Goal: Transaction & Acquisition: Purchase product/service

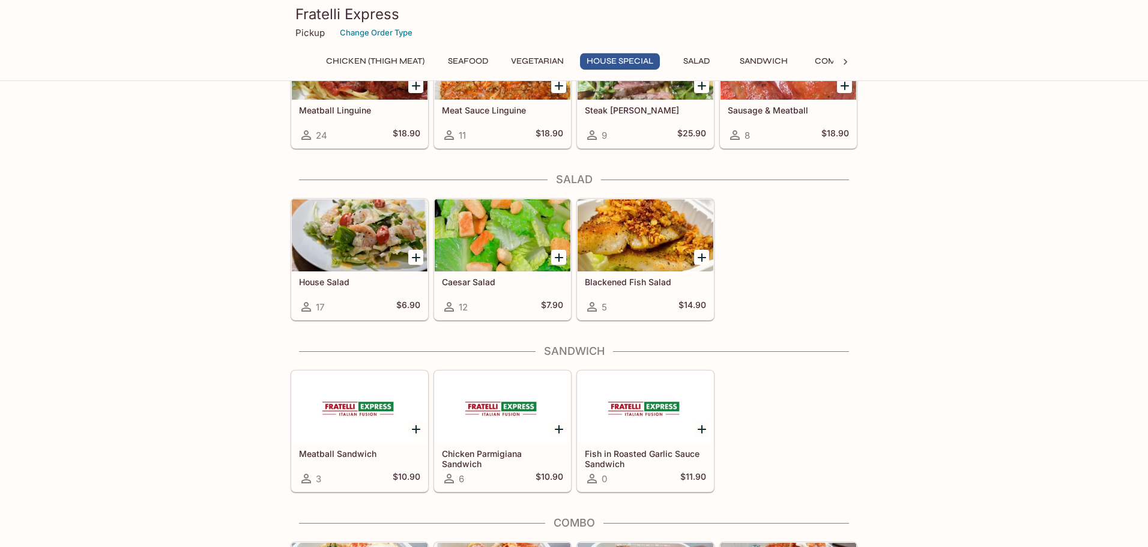
scroll to position [1513, 0]
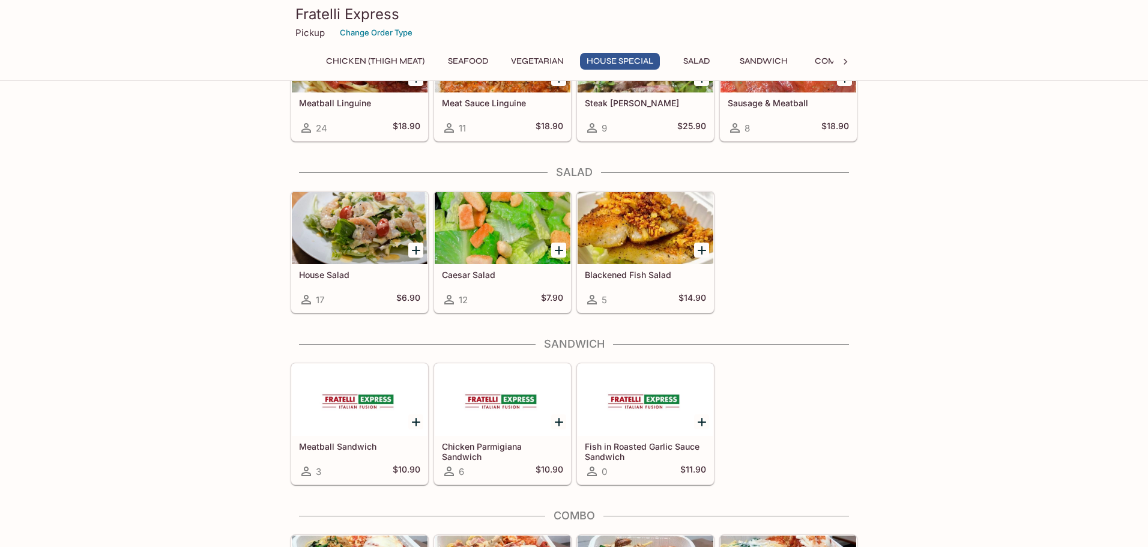
click at [351, 226] on div at bounding box center [360, 228] width 136 height 72
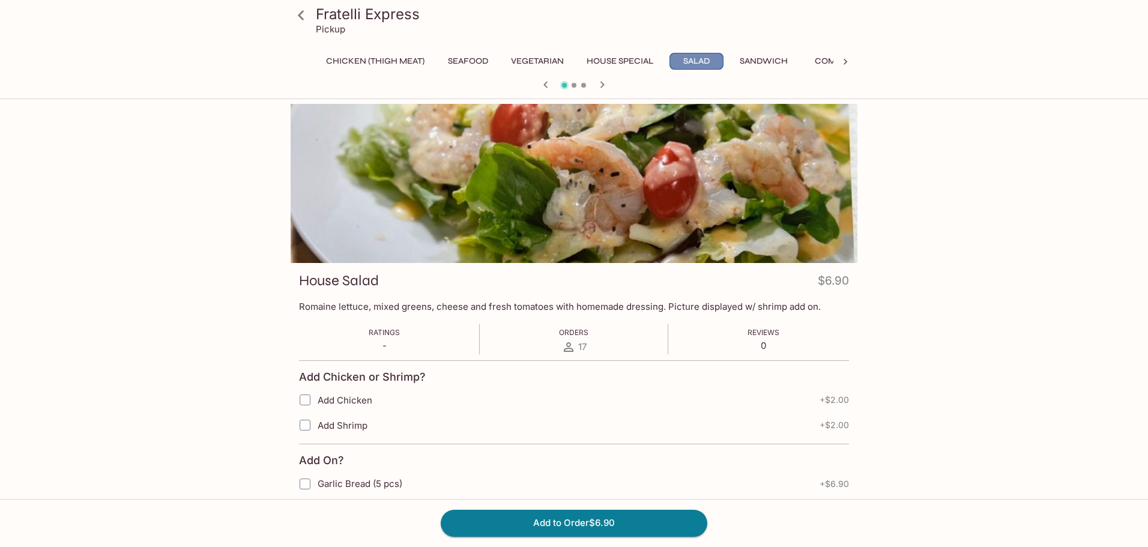
click at [686, 62] on button "Salad" at bounding box center [696, 61] width 54 height 17
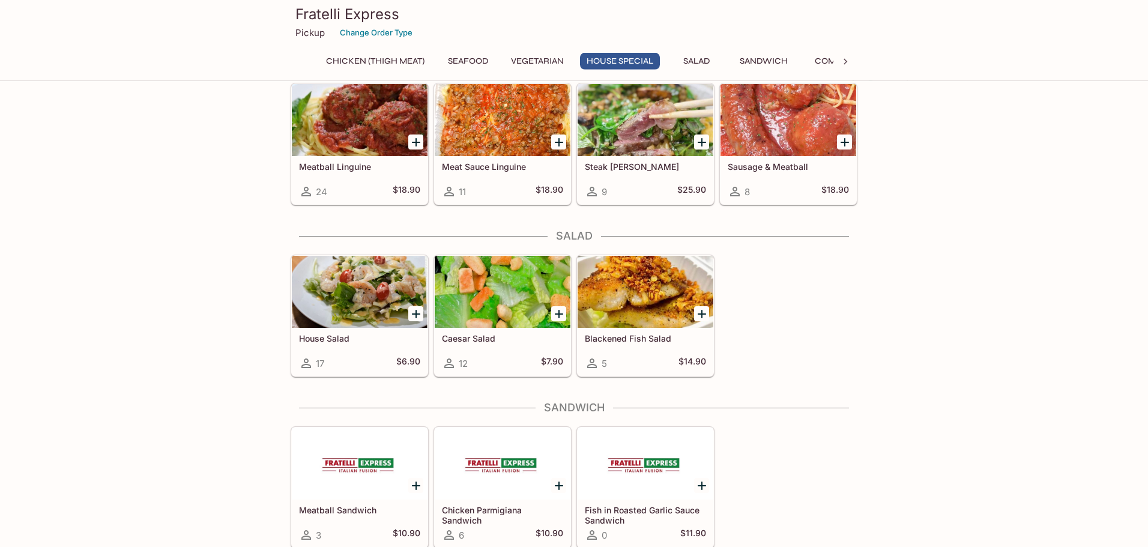
scroll to position [1548, 0]
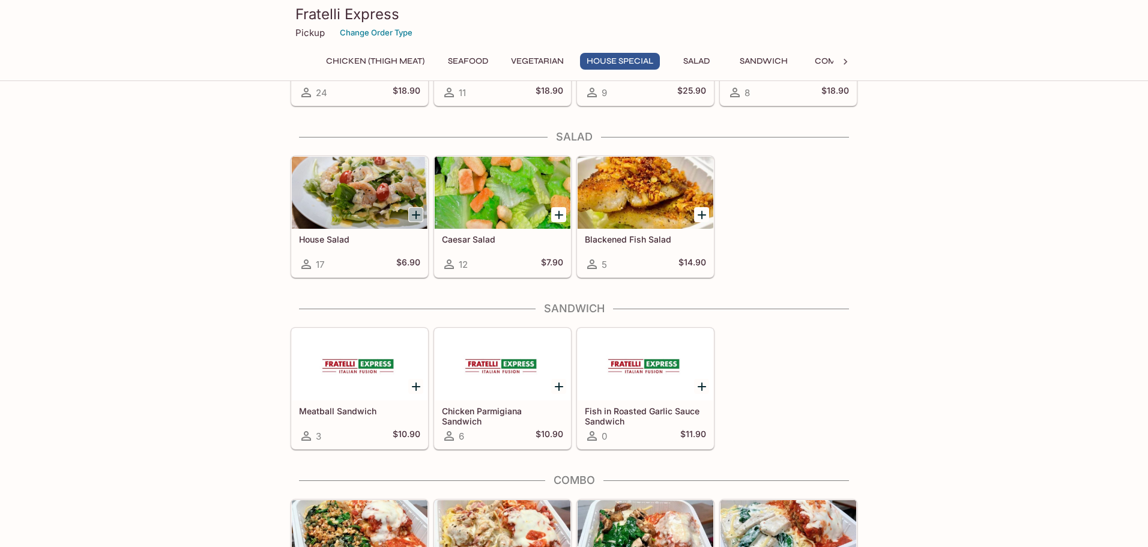
click at [415, 215] on icon "Add House Salad" at bounding box center [416, 215] width 8 height 8
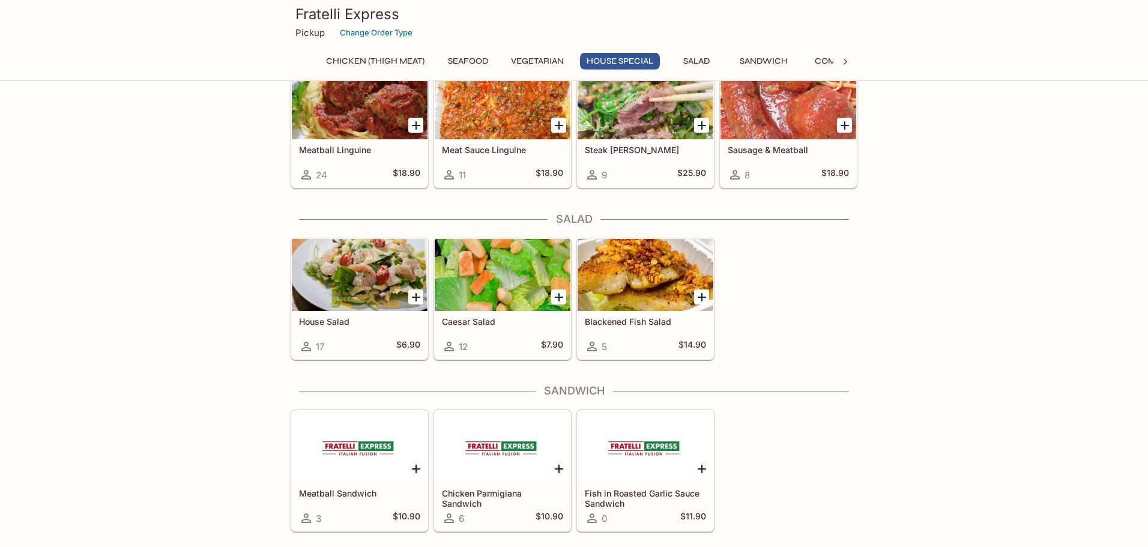
scroll to position [1476, 0]
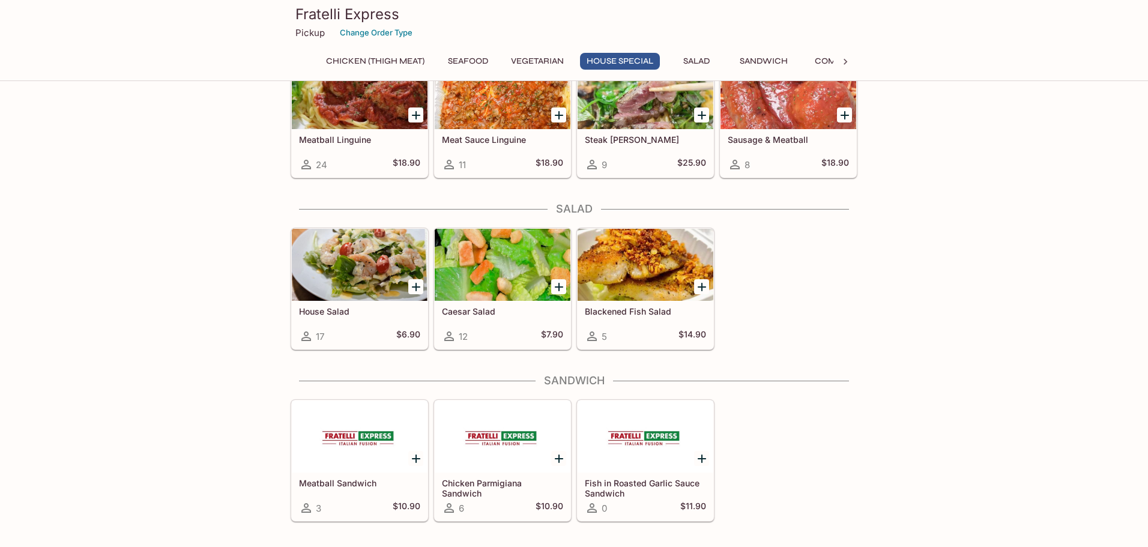
click at [309, 339] on icon at bounding box center [306, 336] width 14 height 14
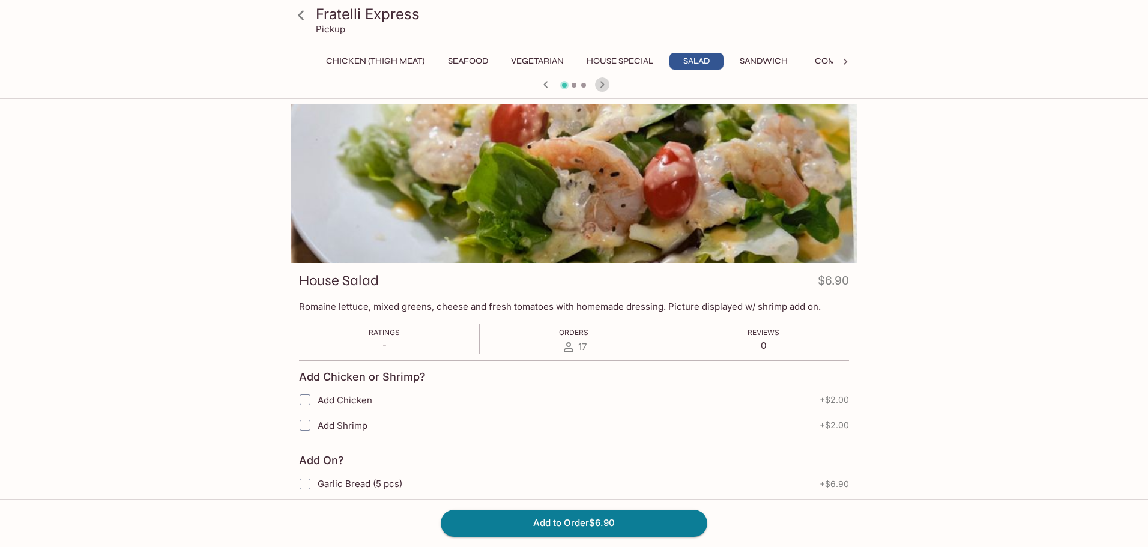
click at [603, 83] on icon "button" at bounding box center [602, 84] width 4 height 7
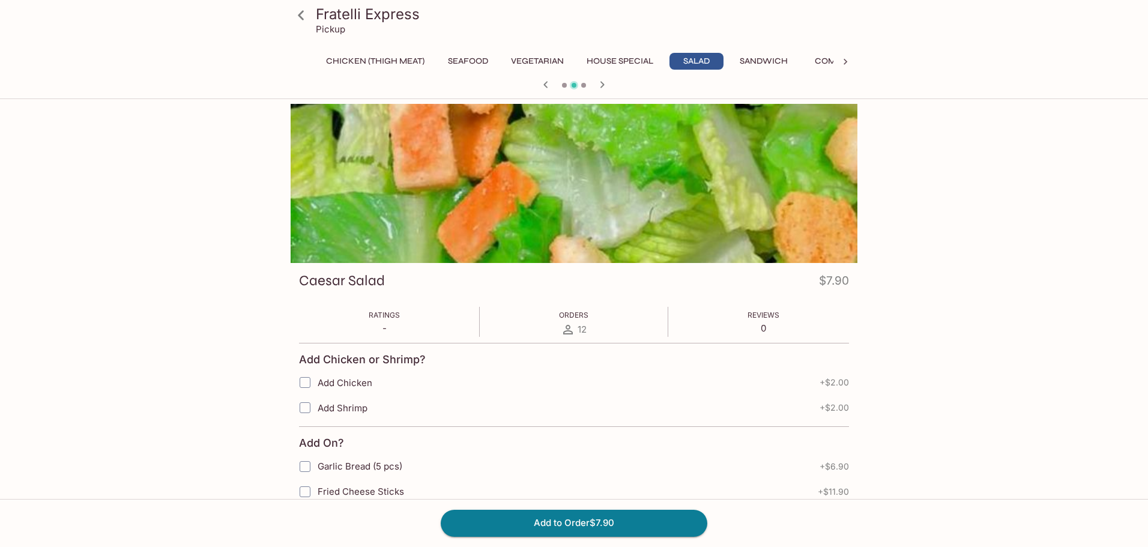
click at [600, 85] on icon "button" at bounding box center [602, 84] width 14 height 14
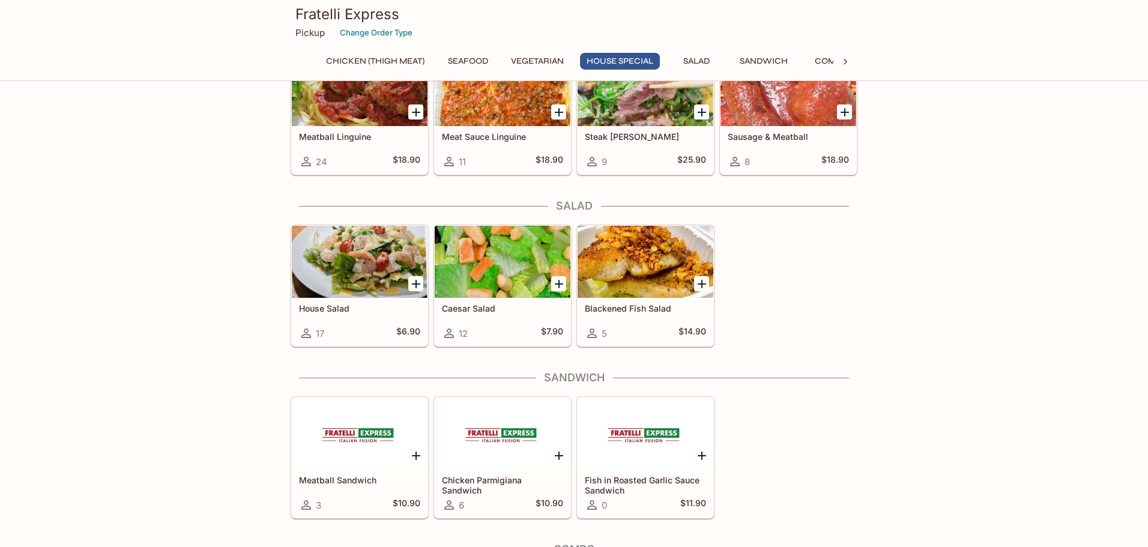
scroll to position [1476, 0]
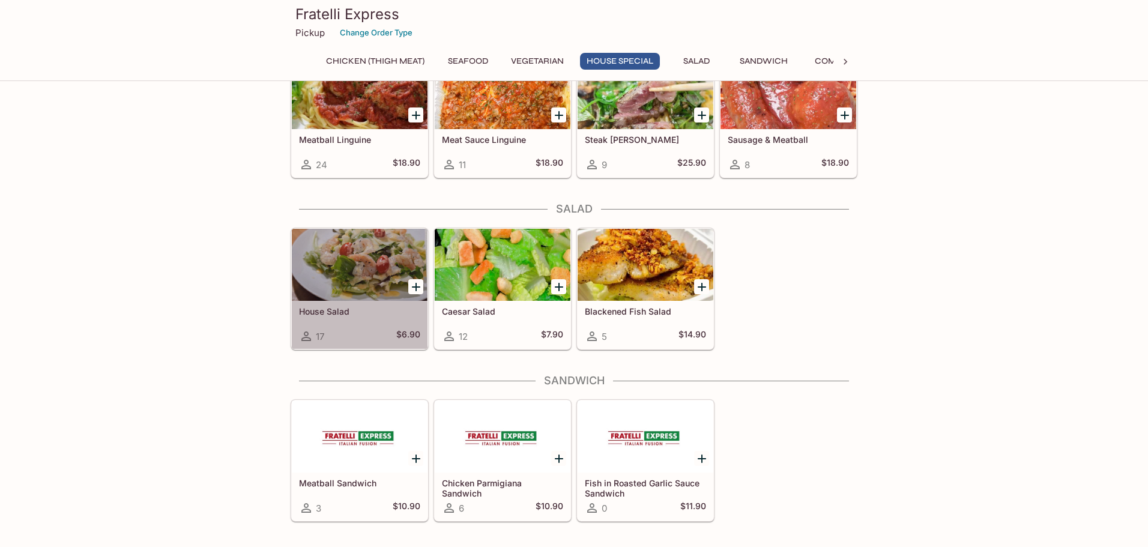
click at [305, 334] on icon at bounding box center [306, 336] width 10 height 10
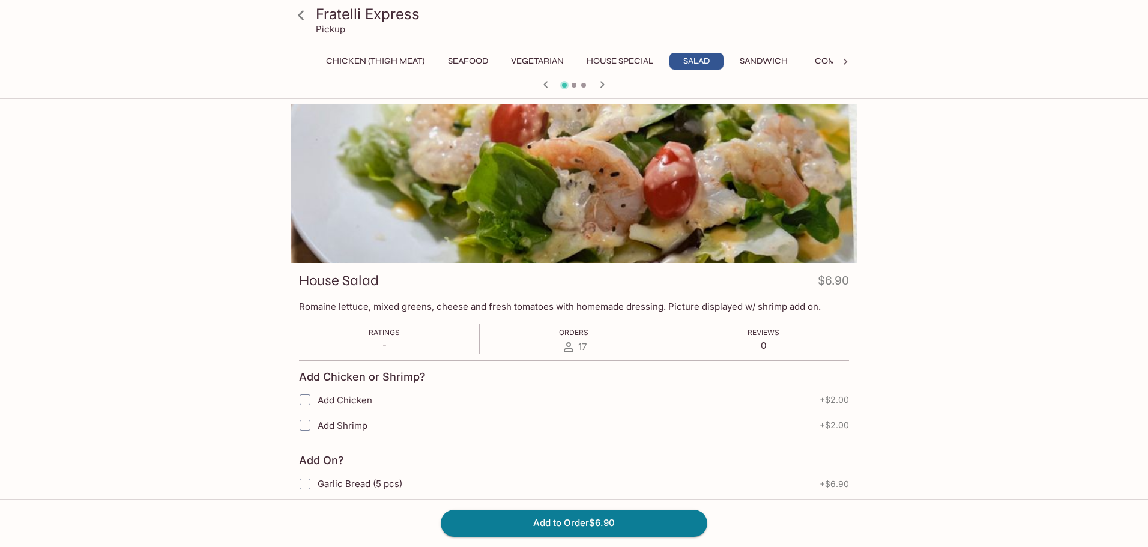
click at [829, 60] on button "Combo" at bounding box center [831, 61] width 54 height 17
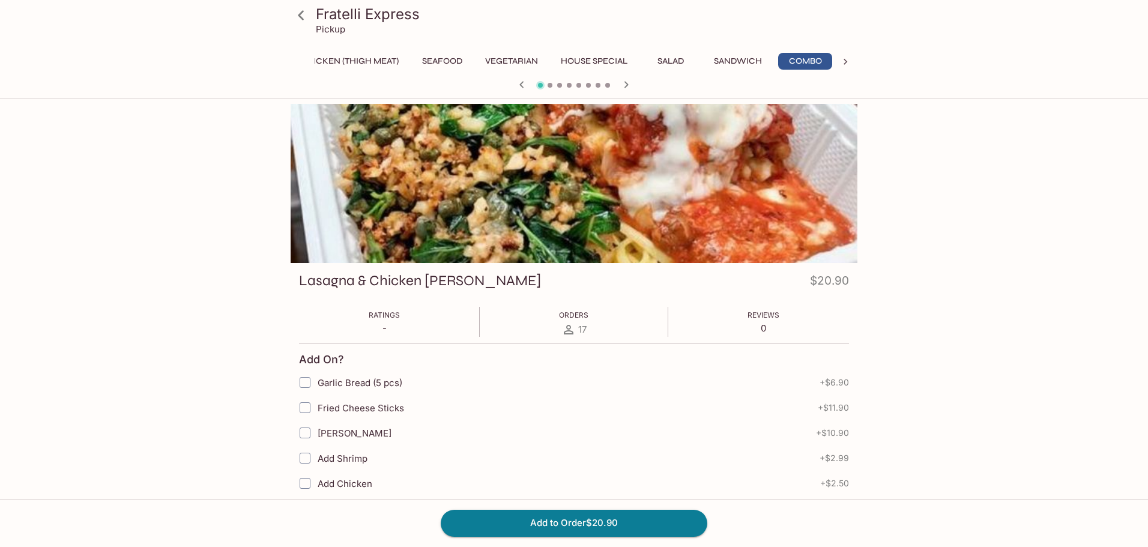
scroll to position [0, 26]
drag, startPoint x: 845, startPoint y: 61, endPoint x: 864, endPoint y: 96, distance: 40.3
click at [864, 96] on div "Fratelli Express Pickup Chicken (Thigh Meat) Seafood Vegetarian House Special S…" at bounding box center [574, 49] width 1148 height 99
click at [845, 59] on icon at bounding box center [845, 62] width 12 height 12
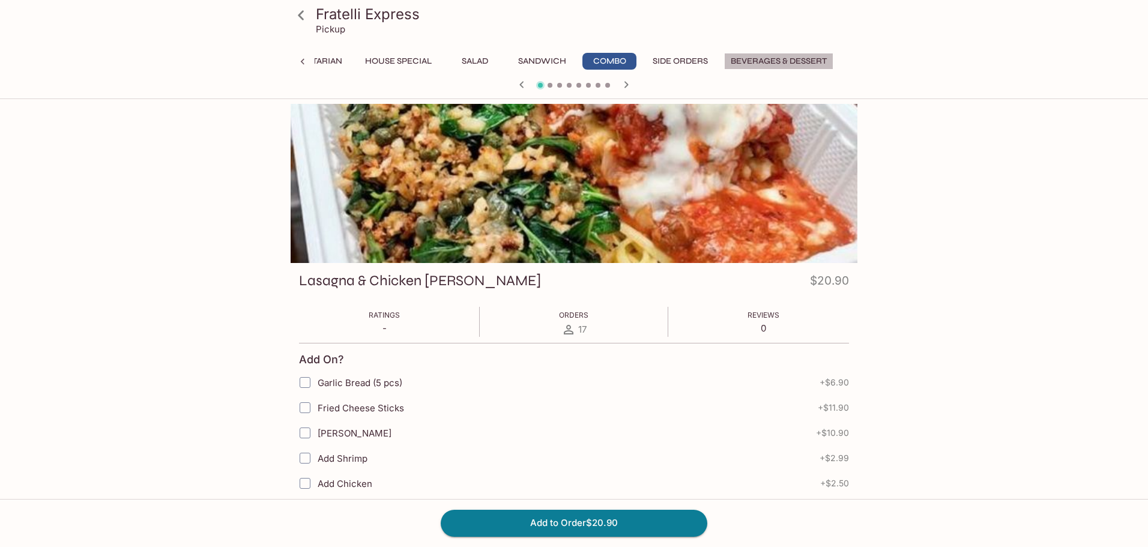
click at [818, 61] on button "Beverages & Dessert" at bounding box center [778, 61] width 109 height 17
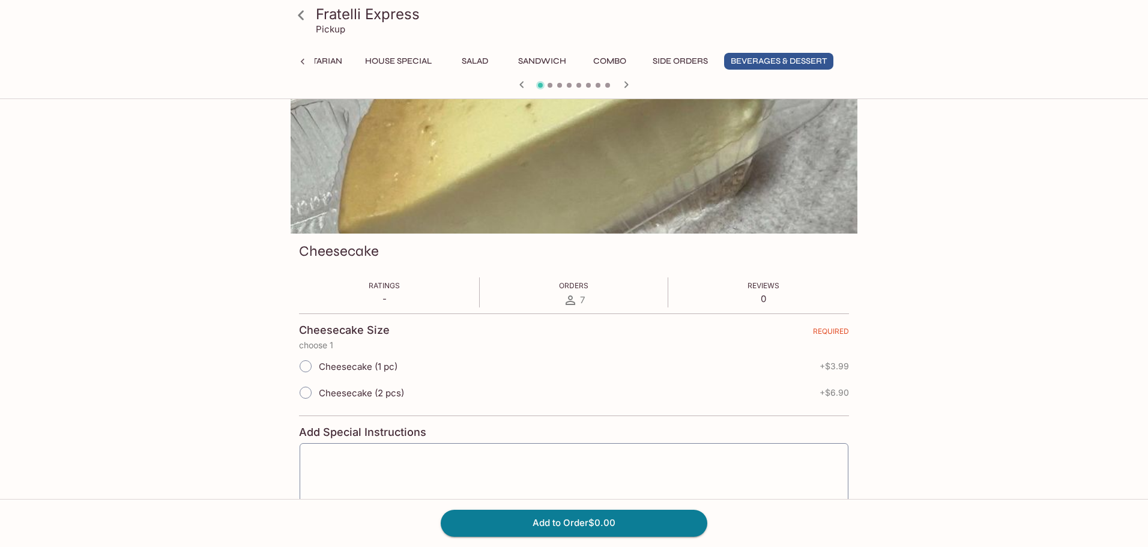
scroll to position [0, 0]
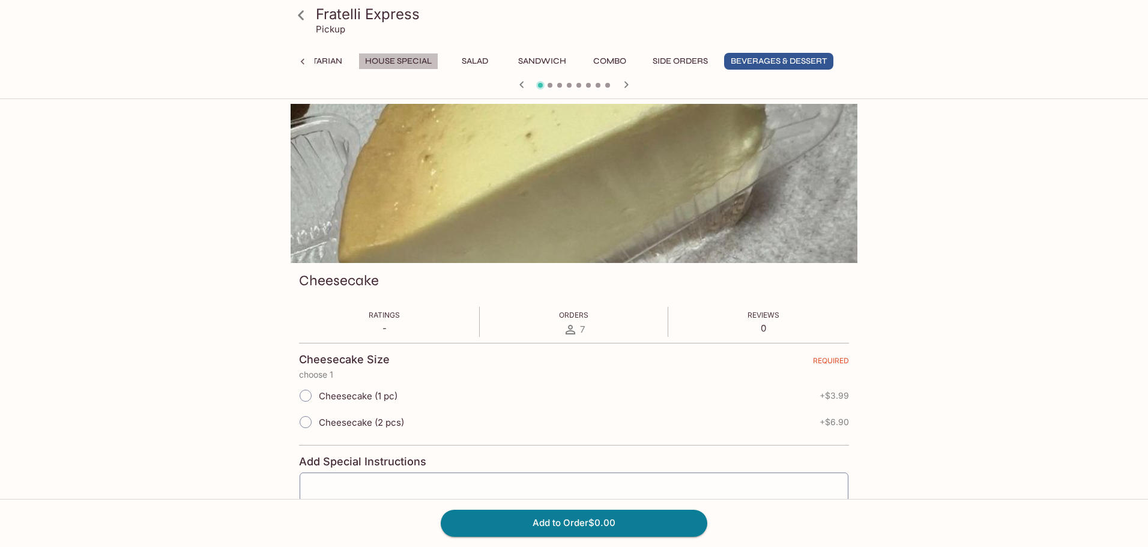
click at [390, 61] on button "House Special" at bounding box center [398, 61] width 80 height 17
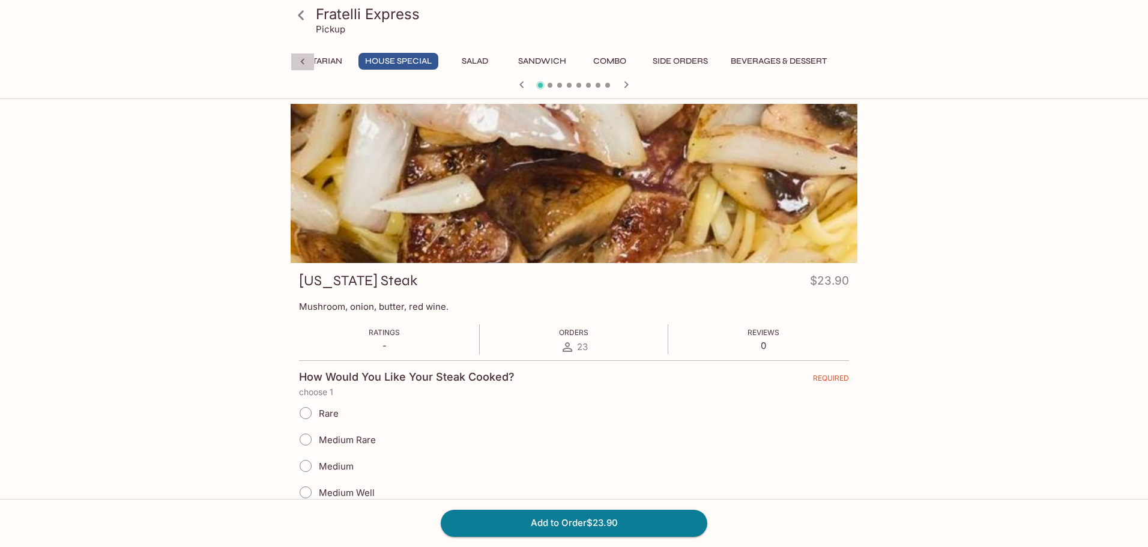
click at [301, 59] on icon at bounding box center [303, 62] width 12 height 12
click at [301, 59] on div "Chicken (Thigh Meat) Seafood Vegetarian House Special Salad Sandwich Combo Side…" at bounding box center [574, 65] width 567 height 24
click at [312, 19] on link at bounding box center [301, 15] width 30 height 30
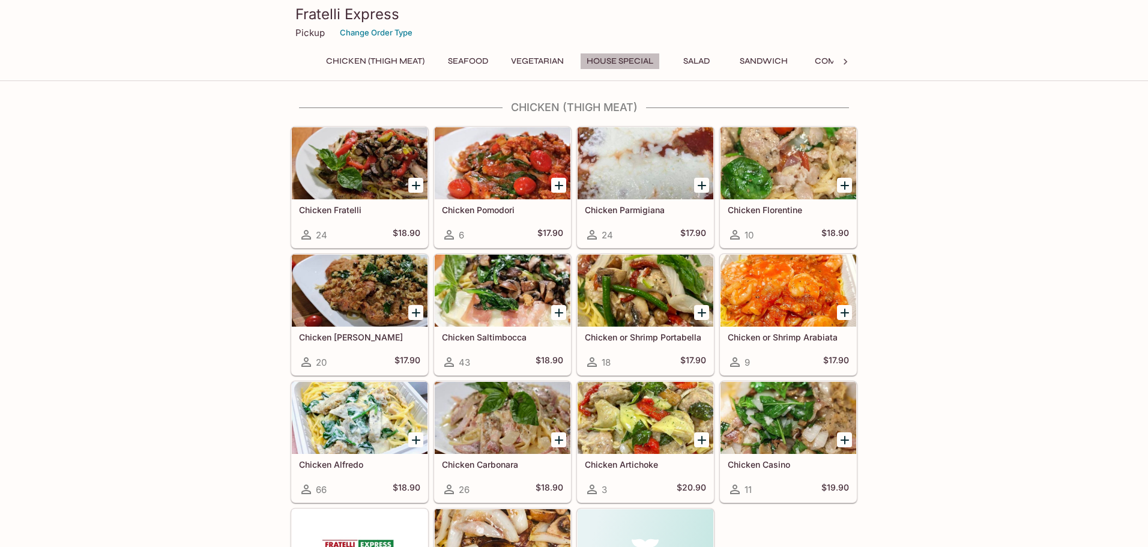
click at [619, 61] on button "House Special" at bounding box center [620, 61] width 80 height 17
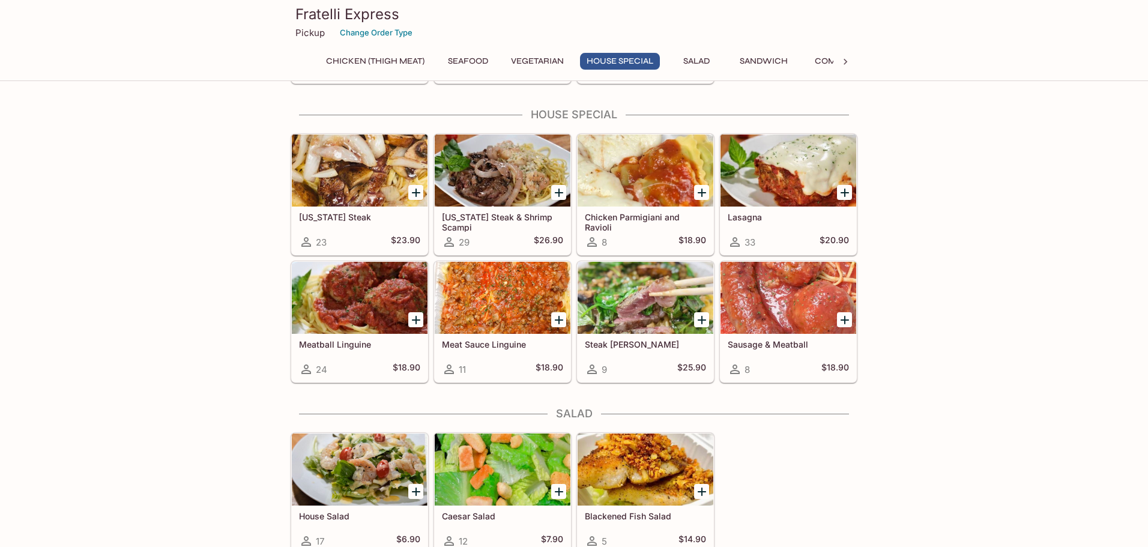
scroll to position [1278, 0]
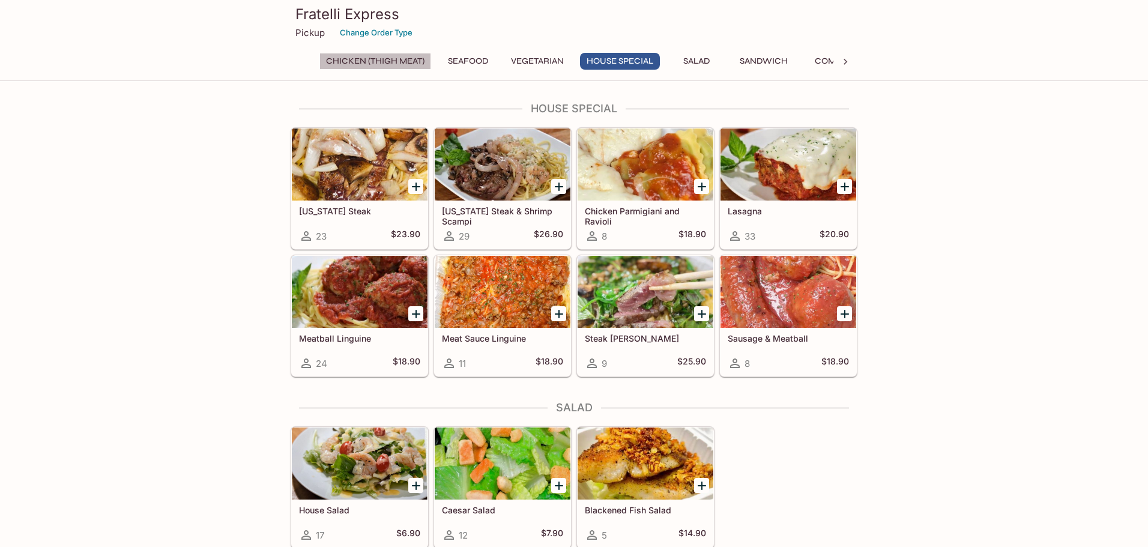
click at [370, 61] on button "Chicken (Thigh Meat)" at bounding box center [375, 61] width 112 height 17
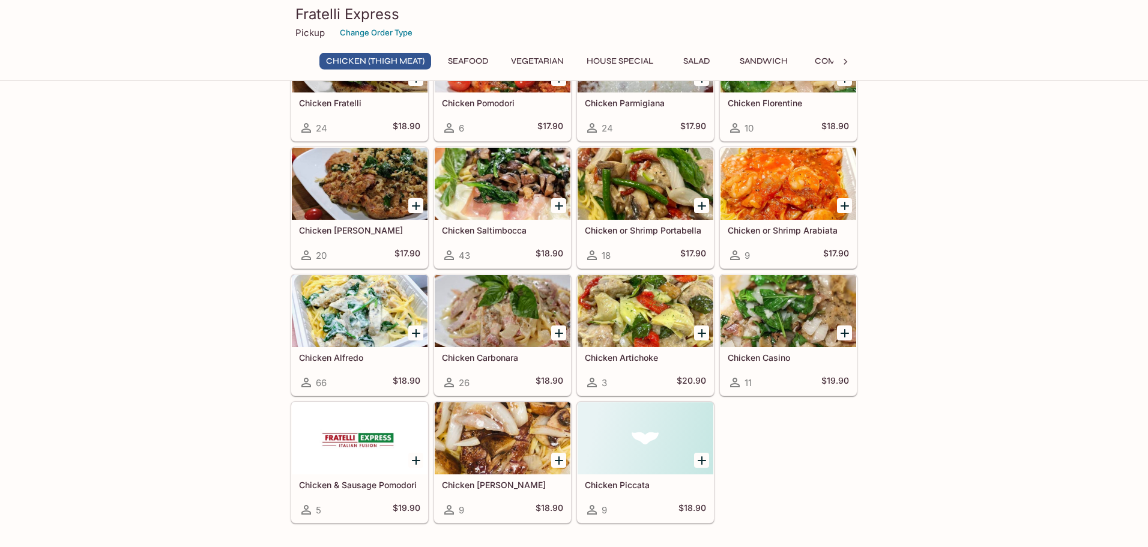
scroll to position [144, 0]
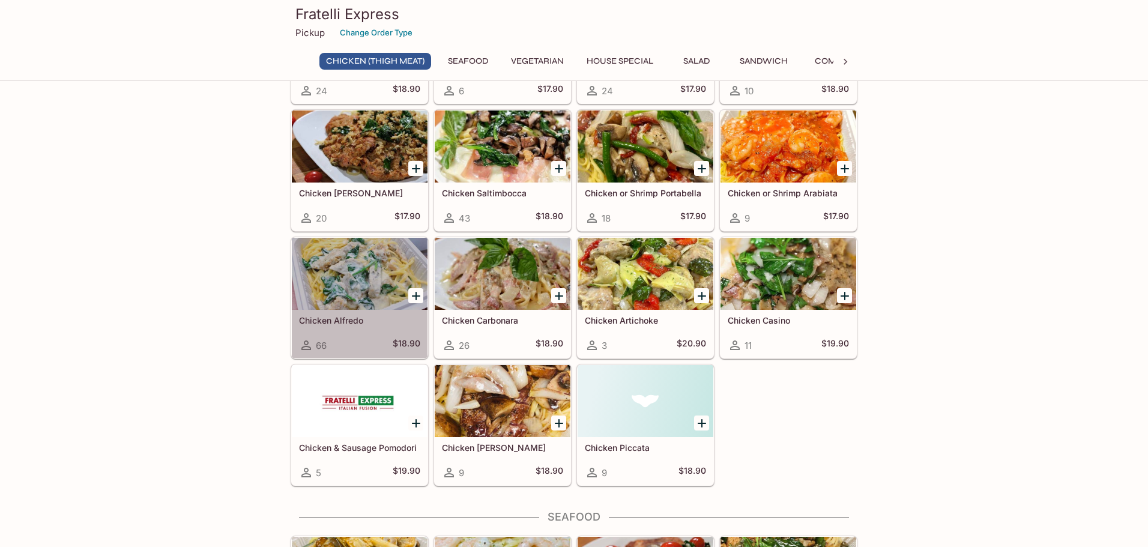
click at [378, 268] on div at bounding box center [360, 274] width 136 height 72
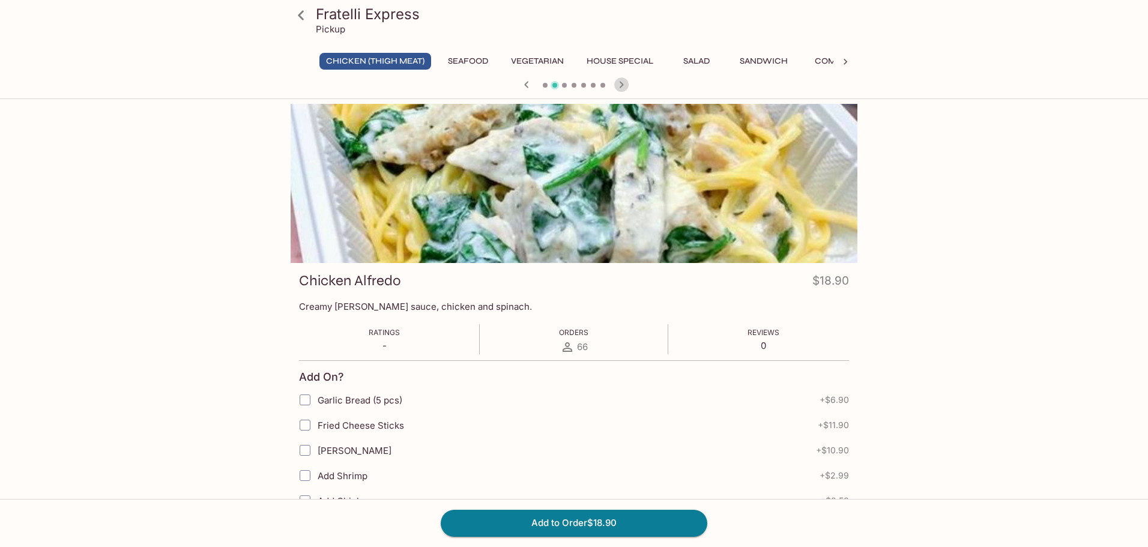
click at [620, 83] on icon "button" at bounding box center [621, 84] width 14 height 14
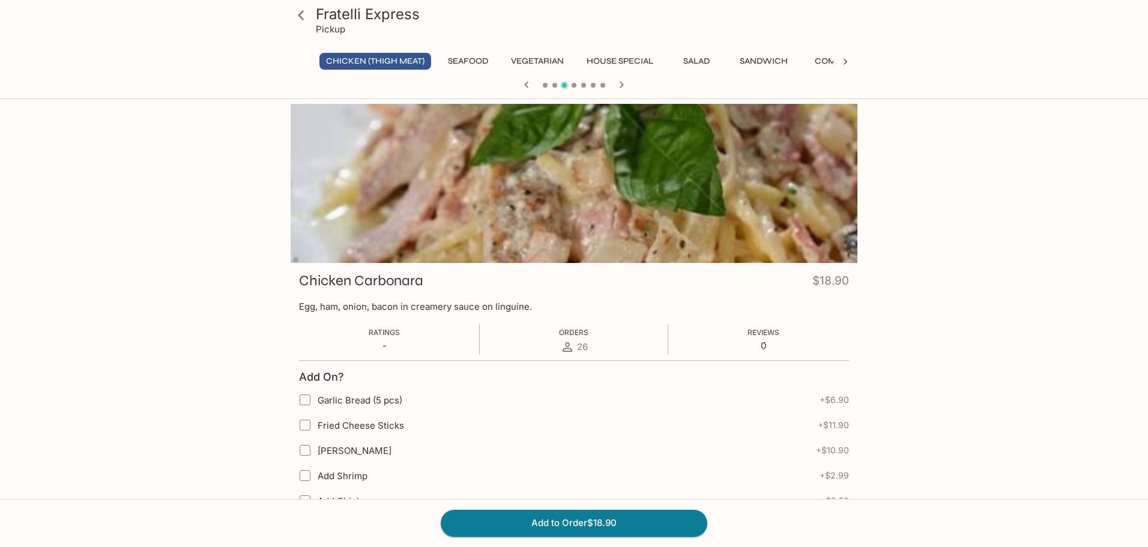
click at [620, 89] on icon "button" at bounding box center [621, 84] width 14 height 14
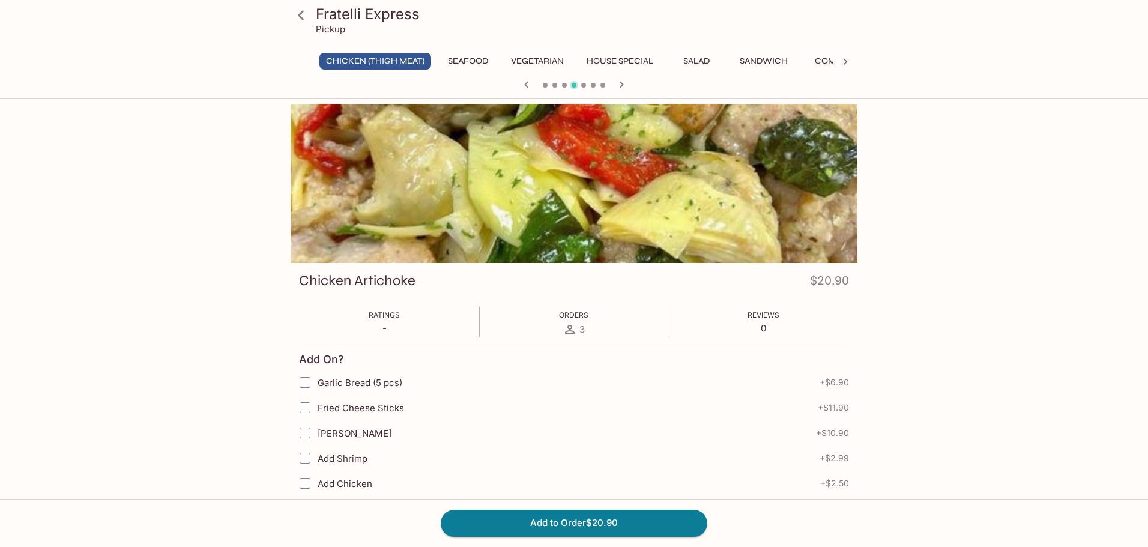
click at [620, 89] on icon "button" at bounding box center [621, 84] width 14 height 14
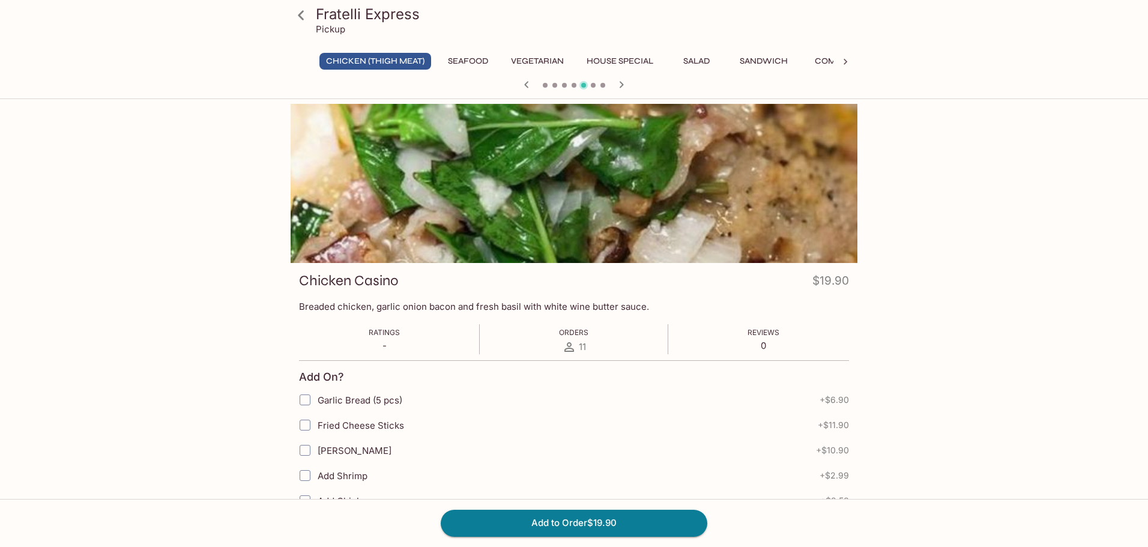
click at [620, 89] on icon "button" at bounding box center [621, 84] width 14 height 14
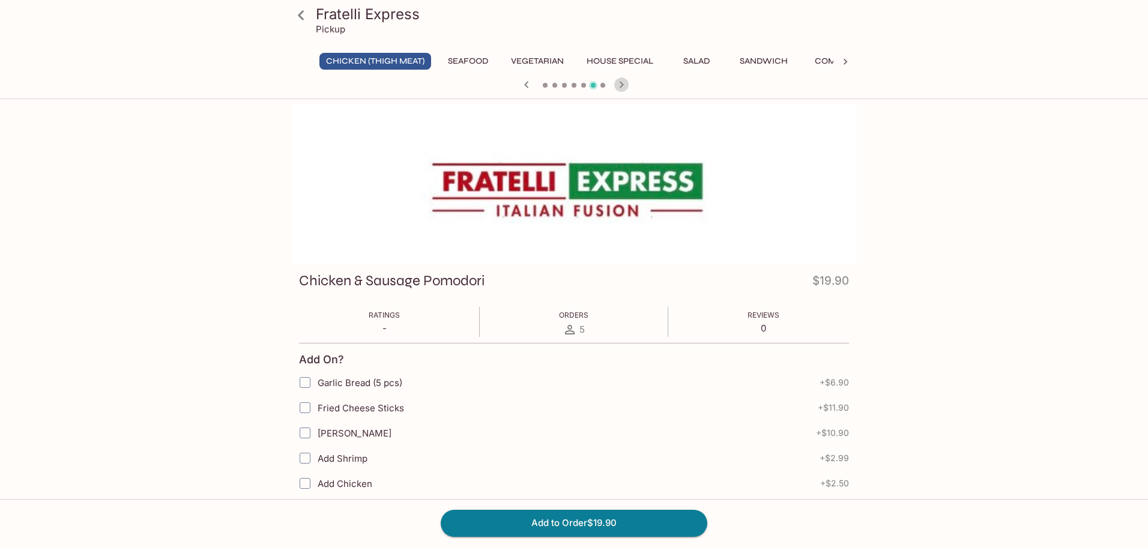
click at [620, 89] on icon "button" at bounding box center [621, 84] width 14 height 14
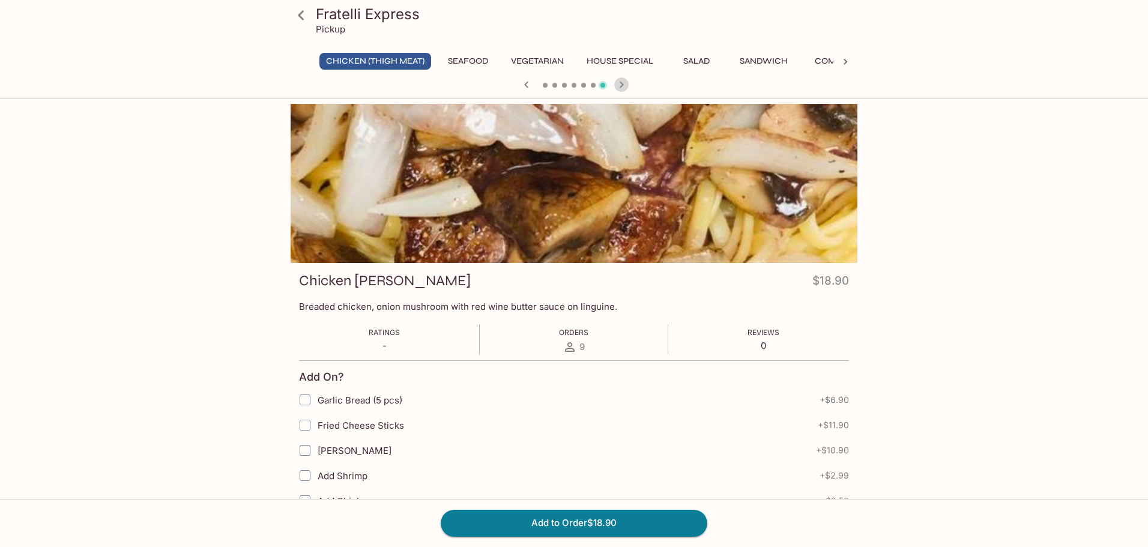
click at [620, 89] on icon "button" at bounding box center [621, 84] width 14 height 14
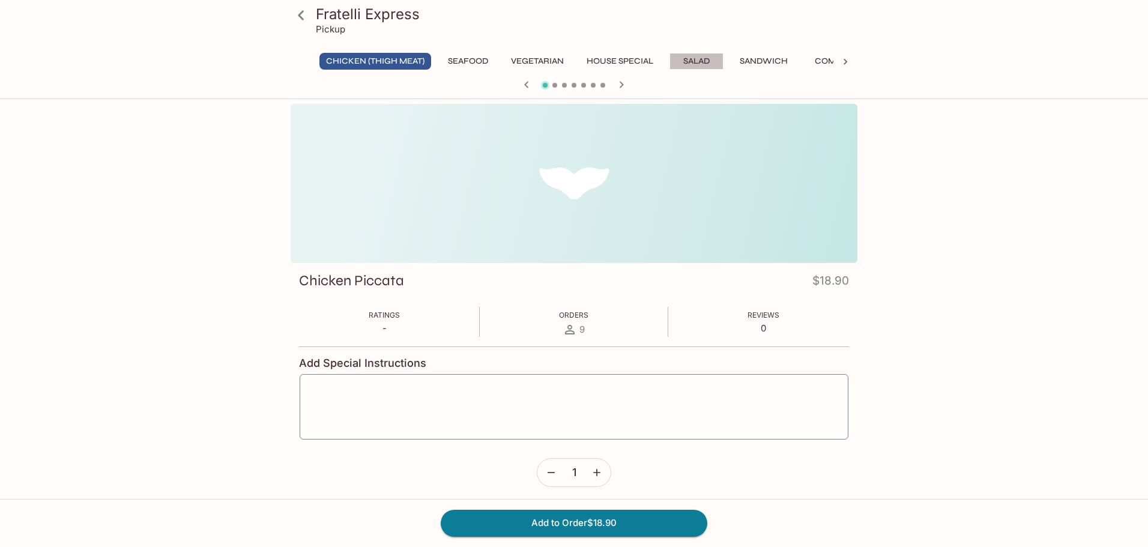
click at [700, 57] on button "Salad" at bounding box center [696, 61] width 54 height 17
